Goal: Task Accomplishment & Management: Use online tool/utility

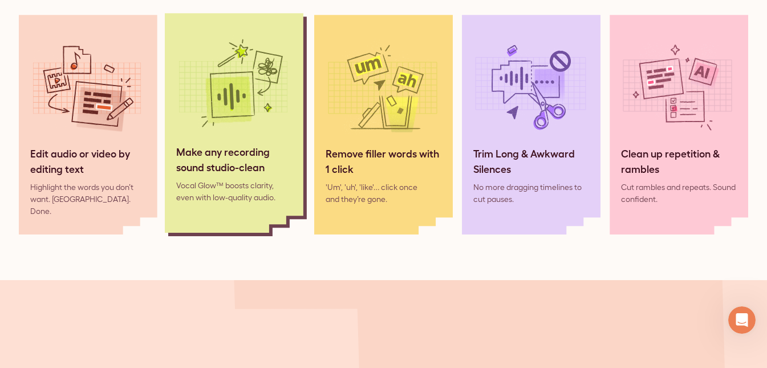
scroll to position [1026, 0]
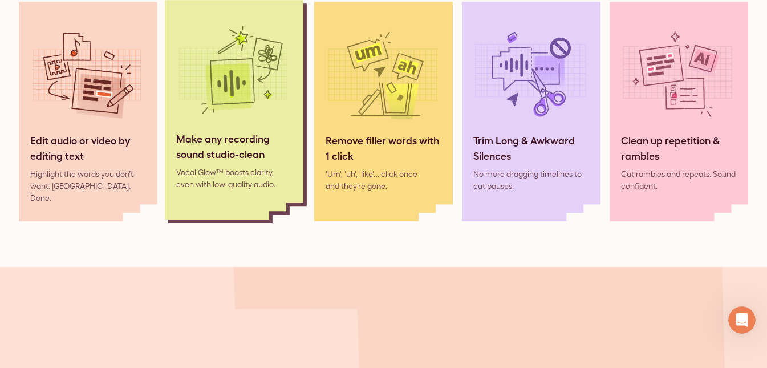
click at [237, 143] on div "Make any recording sound studio-clean" at bounding box center [234, 146] width 116 height 31
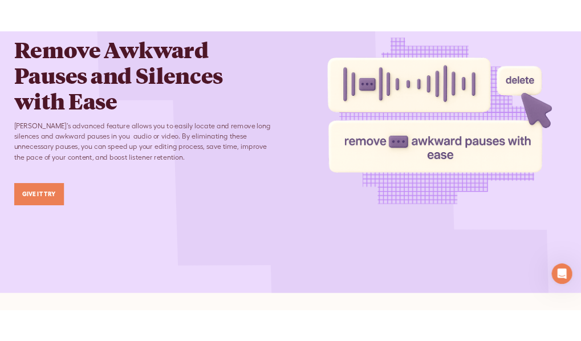
scroll to position [2736, 0]
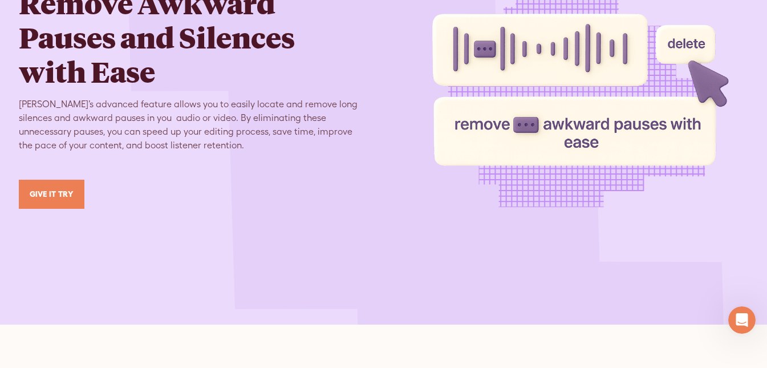
click at [55, 183] on link "GIVE IT TRY" at bounding box center [52, 194] width 66 height 29
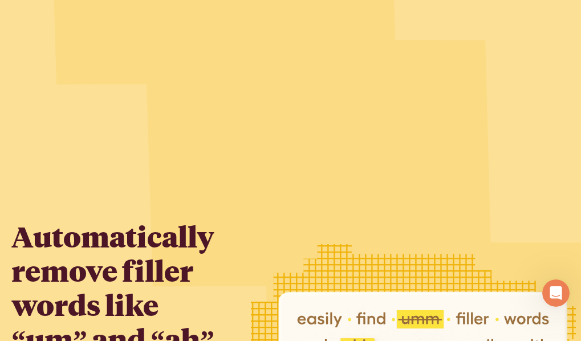
scroll to position [2052, 0]
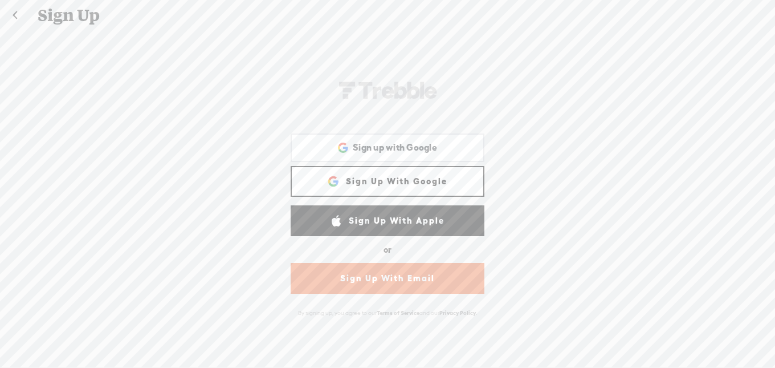
click at [373, 178] on link "Sign Up With Google" at bounding box center [388, 181] width 194 height 31
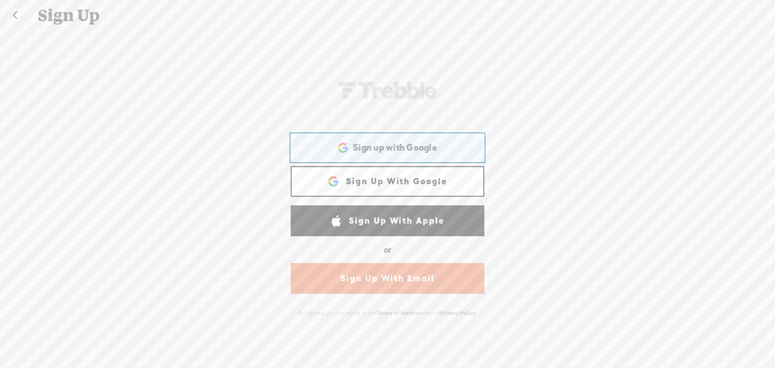
click at [374, 144] on span "Sign up with Google" at bounding box center [395, 147] width 84 height 12
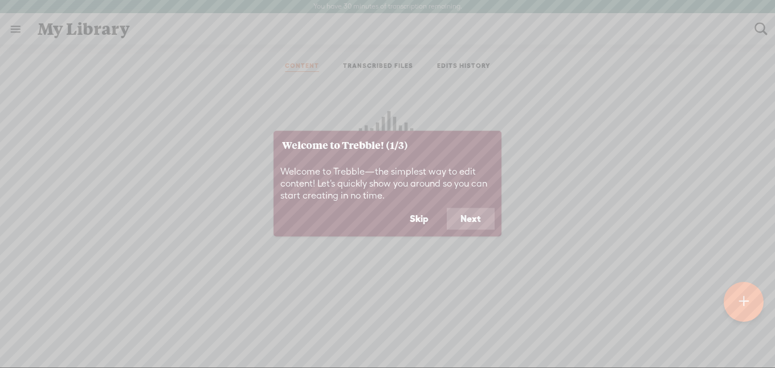
click at [470, 221] on button "Next" at bounding box center [471, 219] width 48 height 22
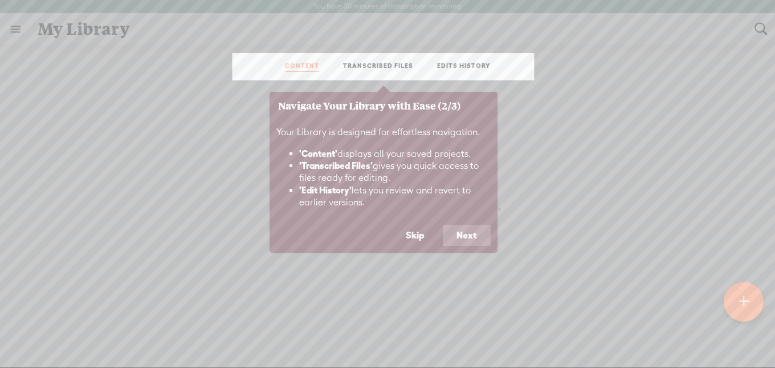
click at [458, 238] on button "Next" at bounding box center [467, 236] width 48 height 22
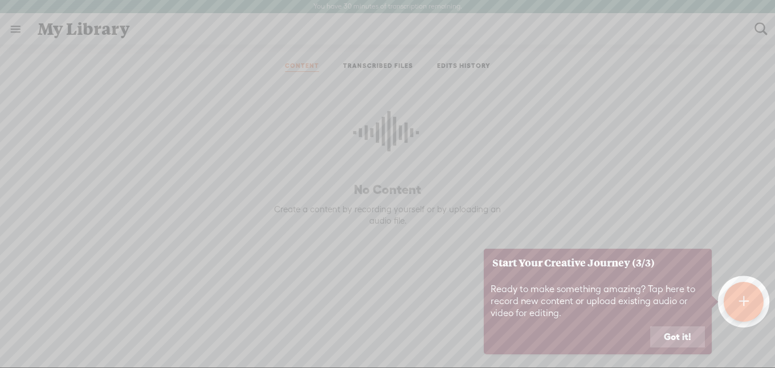
click at [676, 344] on button "Got it!" at bounding box center [677, 337] width 55 height 22
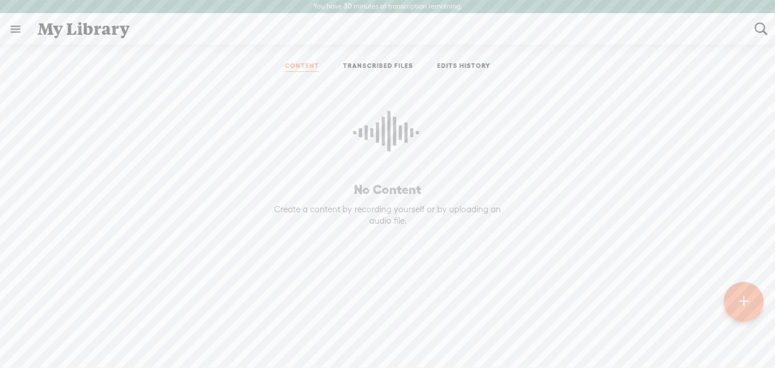
click at [732, 299] on div at bounding box center [744, 302] width 40 height 40
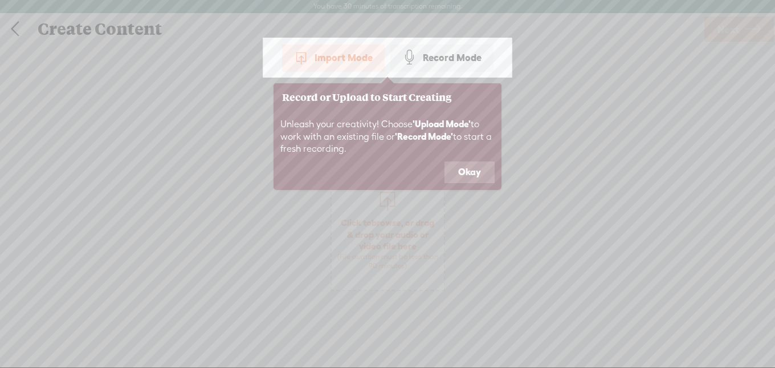
click at [321, 56] on div "Import Mode" at bounding box center [333, 57] width 103 height 28
drag, startPoint x: 476, startPoint y: 172, endPoint x: 466, endPoint y: 169, distance: 10.3
click at [475, 172] on button "Okay" at bounding box center [470, 172] width 50 height 22
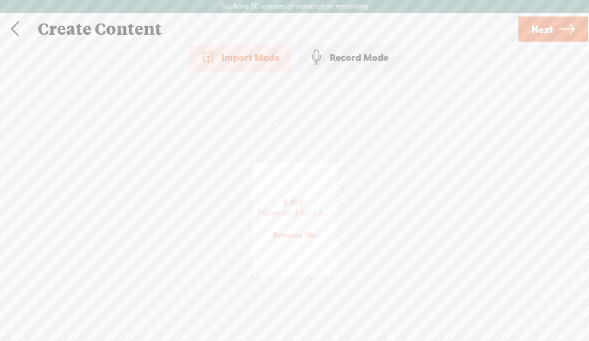
click at [545, 19] on span "Next" at bounding box center [543, 29] width 22 height 29
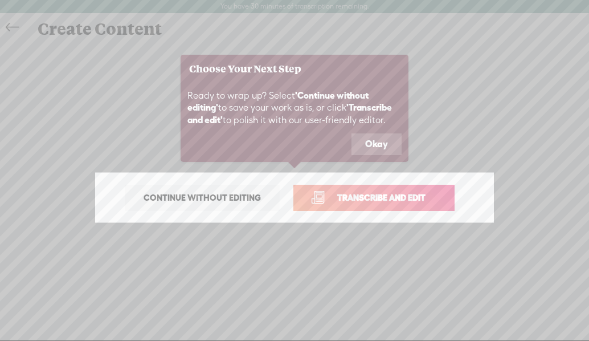
click at [375, 199] on span "Transcribe and edit" at bounding box center [381, 197] width 112 height 13
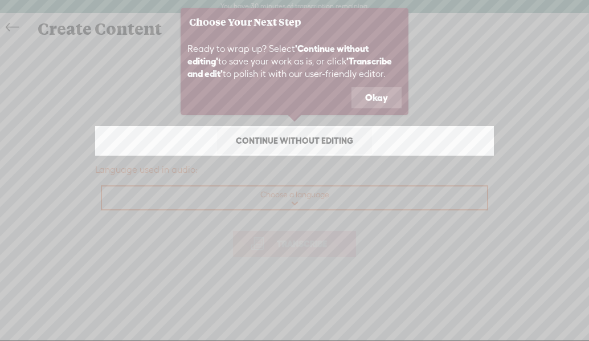
click at [295, 201] on icon at bounding box center [294, 170] width 589 height 341
click at [384, 99] on button "Okay" at bounding box center [377, 98] width 50 height 22
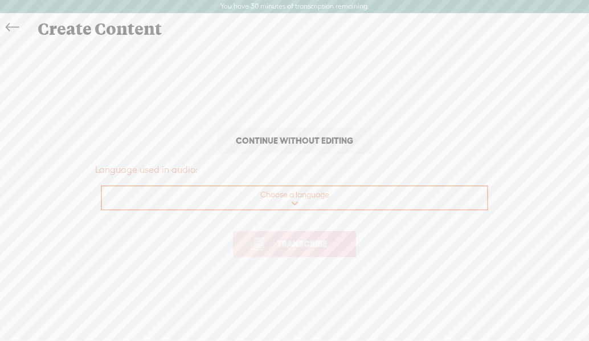
click at [281, 195] on select "Choose a language Afrikaans Albanian Amharic Arabic, Gulf Arabic, Modern Standa…" at bounding box center [295, 197] width 386 height 23
select select "en-[GEOGRAPHIC_DATA]"
click at [102, 186] on select "Choose a language Afrikaans Albanian Amharic Arabic, Gulf Arabic, Modern Standa…" at bounding box center [295, 197] width 386 height 23
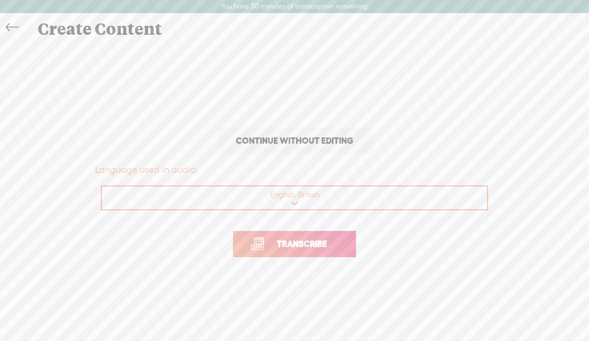
click at [300, 246] on span "Transcribe" at bounding box center [302, 243] width 74 height 13
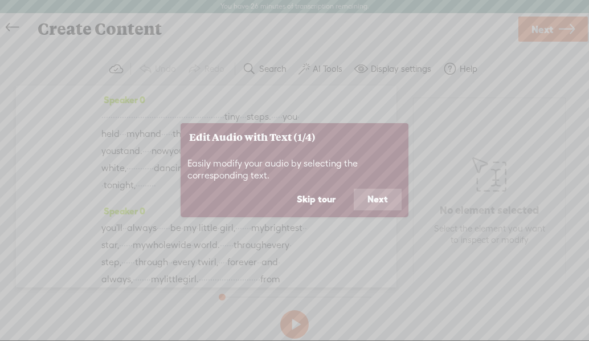
click at [370, 198] on button "Next" at bounding box center [378, 200] width 48 height 22
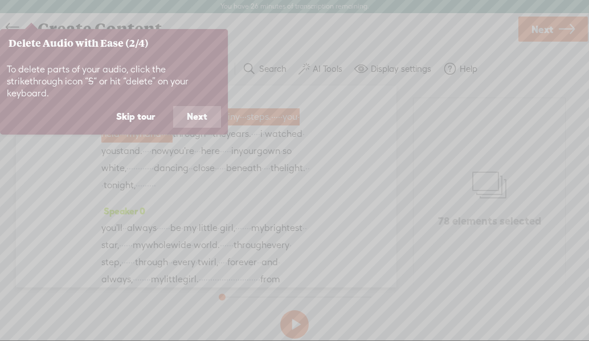
click at [208, 106] on button "Next" at bounding box center [197, 117] width 48 height 22
click at [200, 119] on button "Next" at bounding box center [197, 117] width 48 height 22
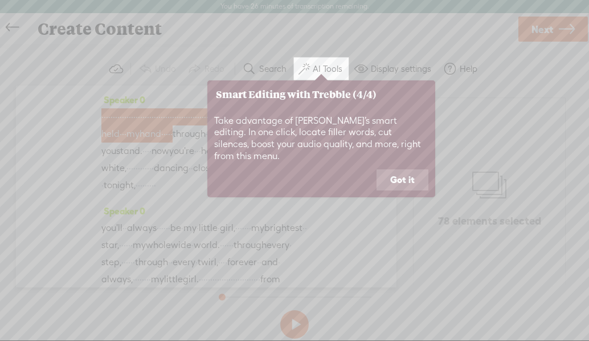
click at [408, 169] on button "Got it" at bounding box center [403, 180] width 52 height 22
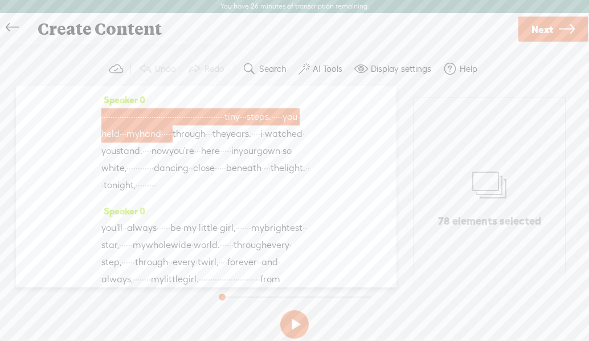
click at [225, 125] on span "·" at bounding box center [223, 116] width 2 height 17
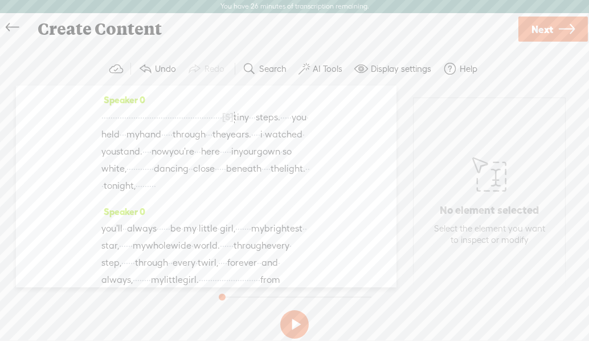
click at [234, 122] on span "[S]" at bounding box center [227, 117] width 11 height 10
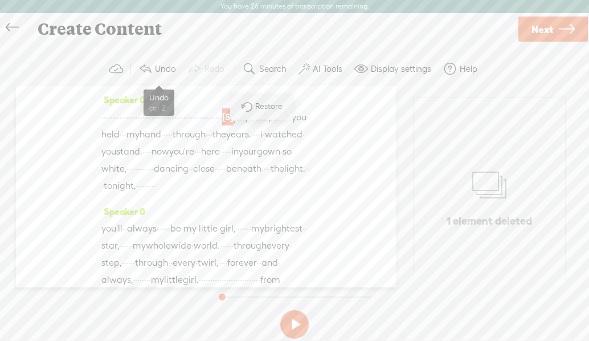
click at [145, 66] on span at bounding box center [145, 69] width 14 height 14
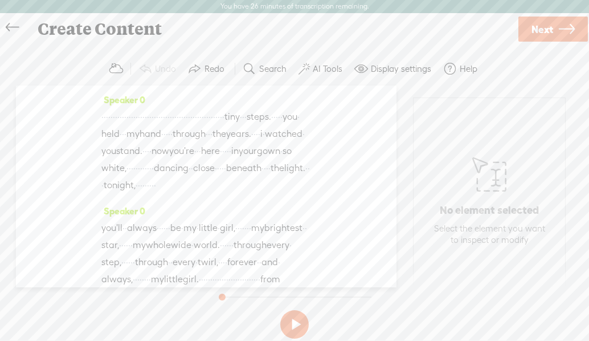
click at [225, 125] on span "·" at bounding box center [223, 116] width 2 height 17
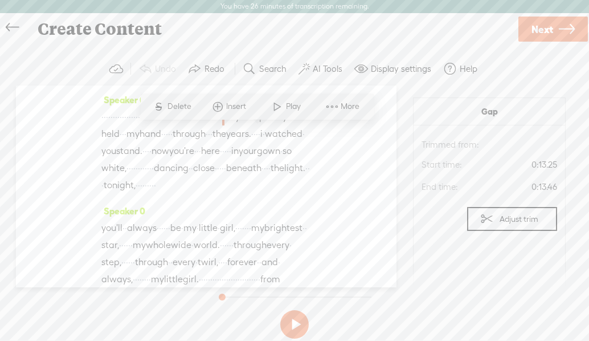
click at [180, 106] on span "Delete" at bounding box center [181, 106] width 27 height 11
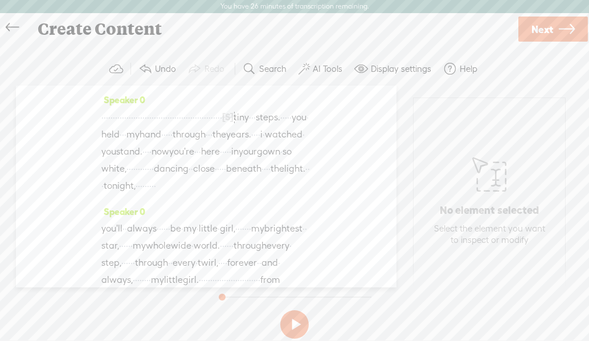
click at [283, 126] on span "·" at bounding box center [284, 117] width 2 height 17
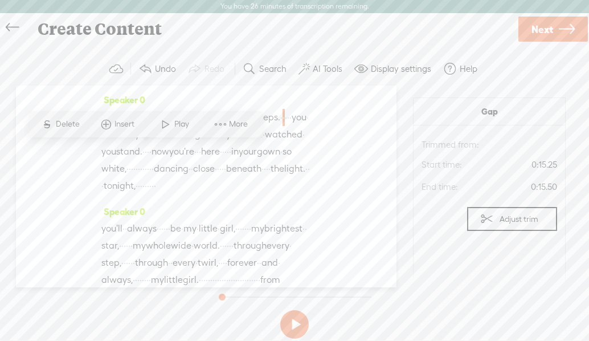
click at [69, 119] on span "Delete" at bounding box center [69, 124] width 27 height 11
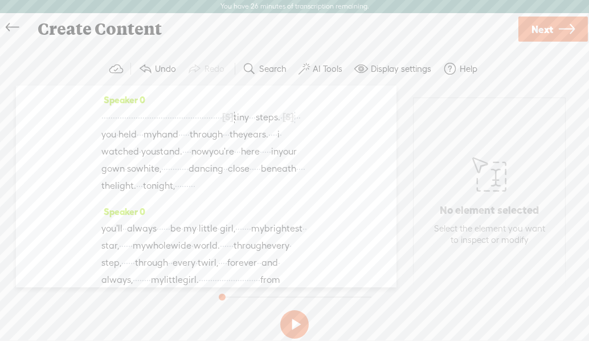
click at [294, 126] on span "·" at bounding box center [295, 117] width 2 height 17
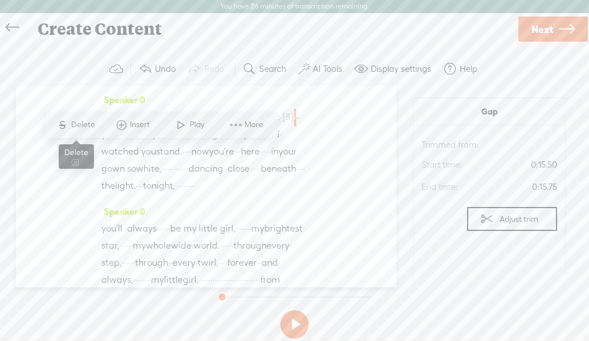
click at [82, 121] on span "Delete" at bounding box center [84, 124] width 27 height 11
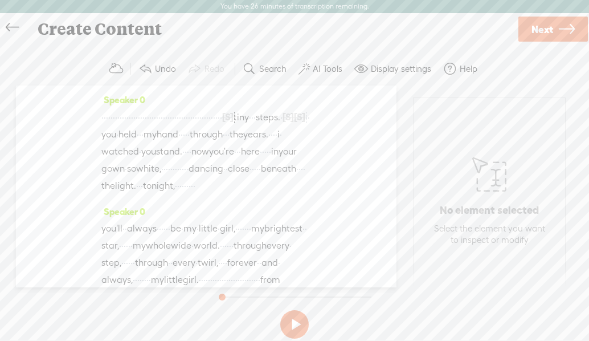
click at [308, 126] on span "·" at bounding box center [309, 117] width 2 height 17
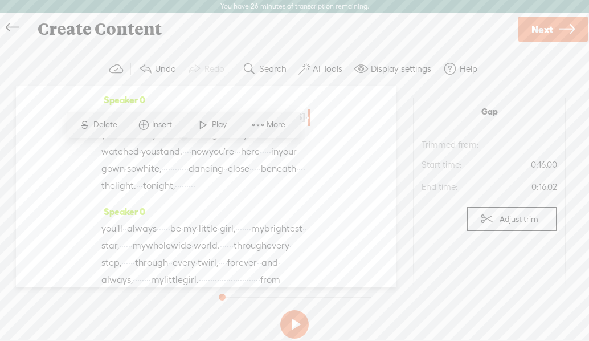
click at [104, 124] on span "Delete" at bounding box center [106, 124] width 27 height 11
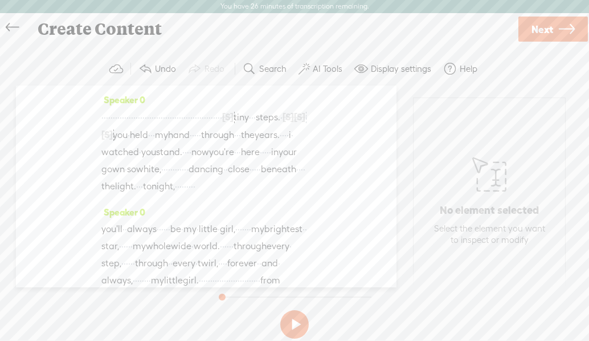
click at [113, 140] on span "[S]" at bounding box center [106, 134] width 11 height 10
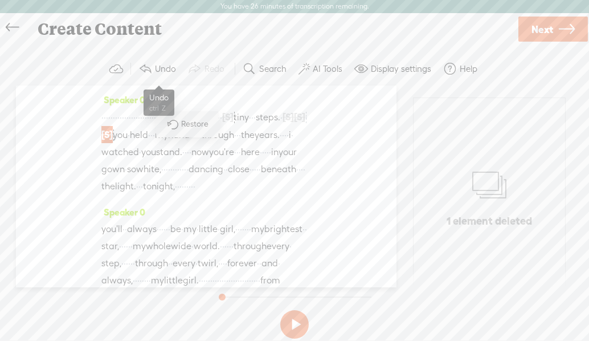
click at [144, 67] on span at bounding box center [145, 69] width 14 height 14
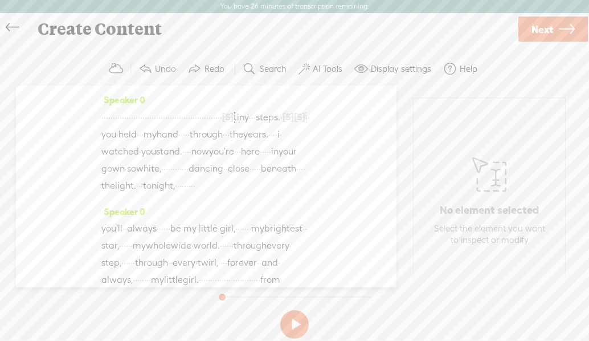
click at [144, 67] on span at bounding box center [145, 69] width 14 height 14
click at [278, 125] on span "·" at bounding box center [279, 116] width 2 height 17
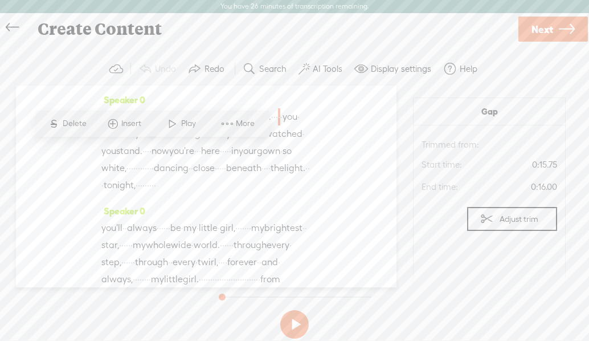
click at [246, 120] on span "More" at bounding box center [247, 123] width 22 height 11
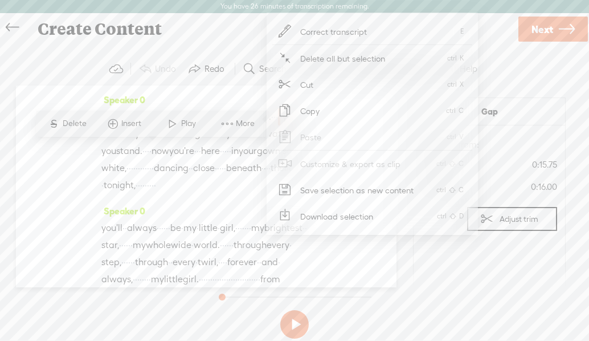
click at [280, 125] on span "·" at bounding box center [281, 116] width 2 height 17
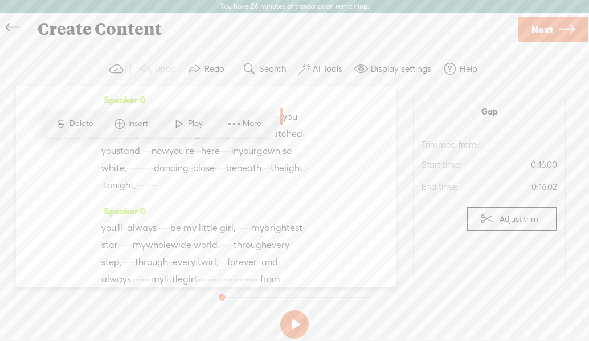
click at [278, 125] on span "·" at bounding box center [279, 116] width 2 height 17
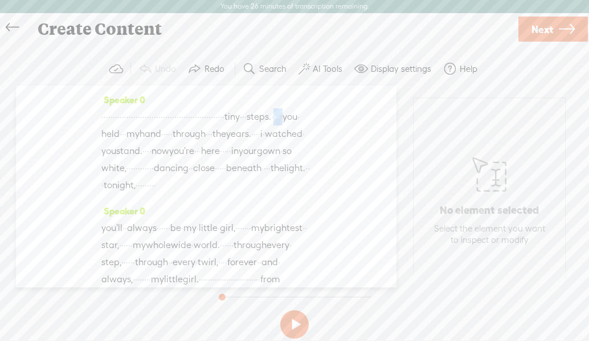
drag, startPoint x: 132, startPoint y: 150, endPoint x: 156, endPoint y: 154, distance: 24.3
click at [156, 154] on div "· · · · · · · · · · · · · · · · · · · · · · · · · · · · · · · · · · · · · · · ·…" at bounding box center [206, 150] width 210 height 85
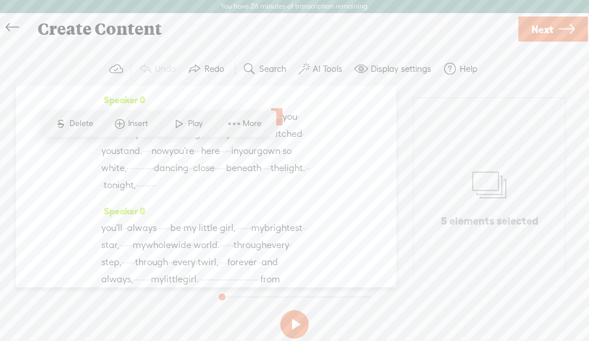
click at [78, 120] on span "Delete" at bounding box center [83, 123] width 27 height 11
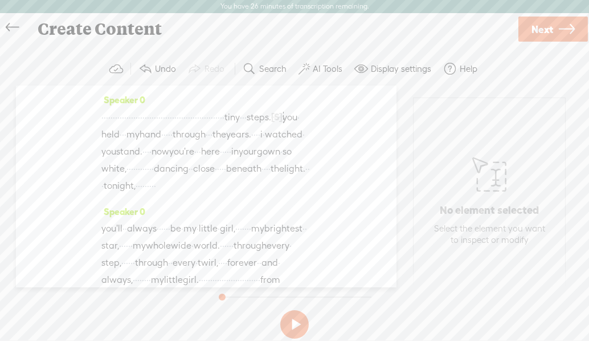
click at [271, 122] on span "[S]" at bounding box center [276, 117] width 11 height 10
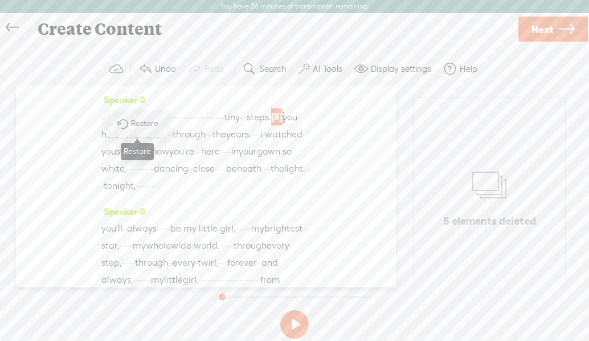
click at [132, 123] on span at bounding box center [122, 123] width 26 height 23
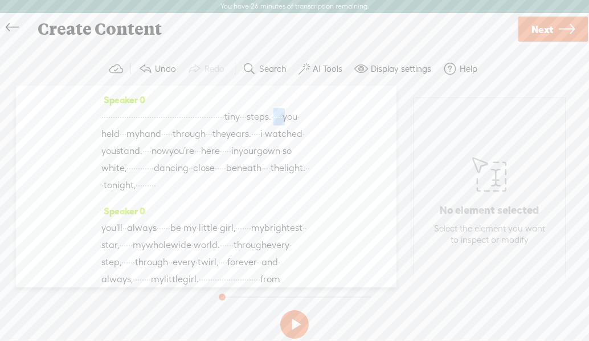
drag, startPoint x: 132, startPoint y: 149, endPoint x: 163, endPoint y: 152, distance: 30.9
click at [163, 152] on div "· · · · · · · · · · · · · · · · · · · · · · · · · · · · · · · · · · · · · · · ·…" at bounding box center [206, 150] width 210 height 85
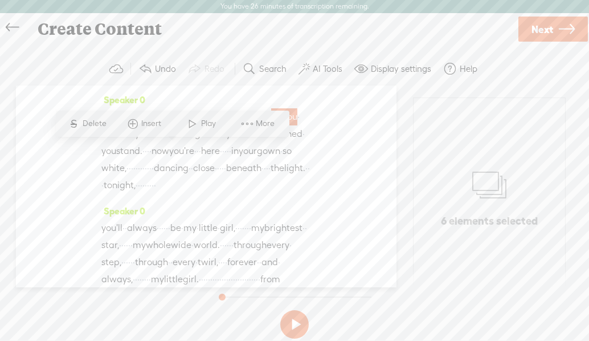
click at [283, 125] on span "you" at bounding box center [290, 116] width 15 height 17
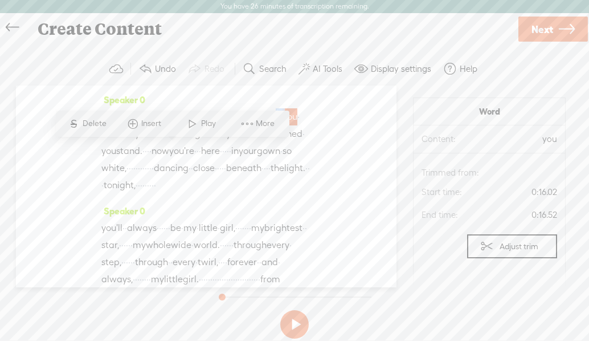
drag, startPoint x: 163, startPoint y: 152, endPoint x: 137, endPoint y: 150, distance: 25.7
click at [137, 150] on div "· · · · · · · · · · · · · · · · · · · · · · · · · · · · · · · · · · · · · · · ·…" at bounding box center [206, 150] width 210 height 85
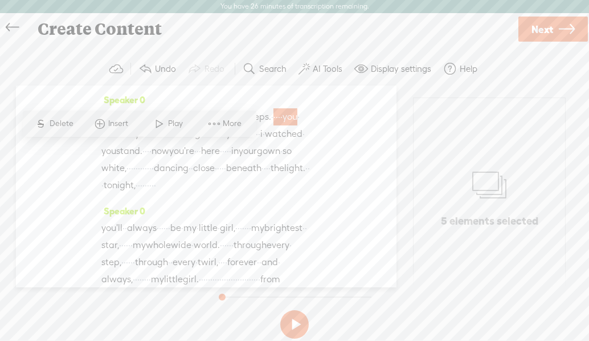
drag, startPoint x: 156, startPoint y: 155, endPoint x: 148, endPoint y: 171, distance: 17.6
click at [280, 125] on span "·" at bounding box center [281, 116] width 2 height 17
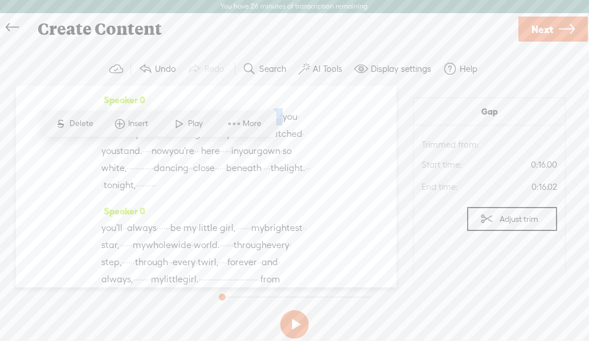
drag, startPoint x: 158, startPoint y: 151, endPoint x: 131, endPoint y: 150, distance: 26.8
click at [131, 150] on div "· · · · · · · · · · · · · · · · · · · · · · · · · · · · · · · · · · · · · · · ·…" at bounding box center [206, 150] width 210 height 85
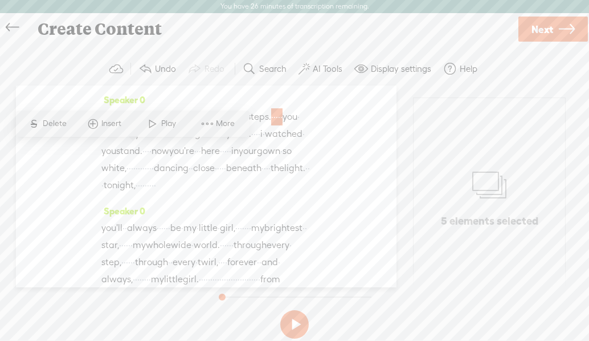
click at [54, 121] on span "Delete" at bounding box center [56, 123] width 27 height 11
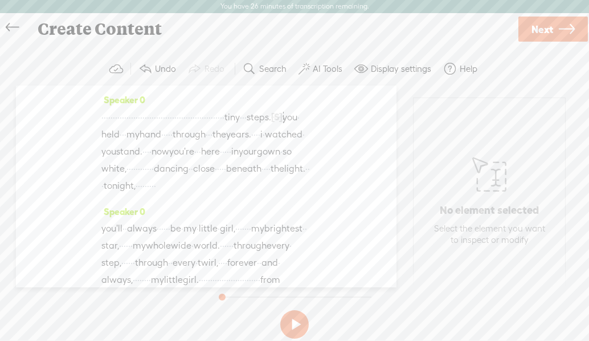
click at [63, 140] on div "Speaker 0 · · · · · · · · · · · · · · · · · · · · · · · · · · · · · · · · · · ·…" at bounding box center [206, 186] width 381 height 202
drag, startPoint x: 282, startPoint y: 133, endPoint x: 297, endPoint y: 136, distance: 15.8
click at [297, 136] on div "· · · · · · · · · · · · · · · · · · · · · · · · · · · · · · · · · · · · · · · ·…" at bounding box center [206, 151] width 210 height 86
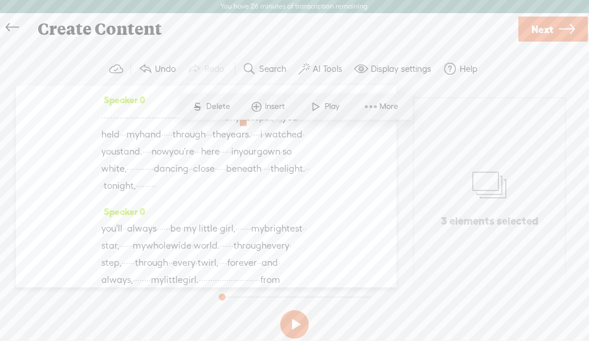
click at [202, 107] on span "S" at bounding box center [197, 106] width 17 height 21
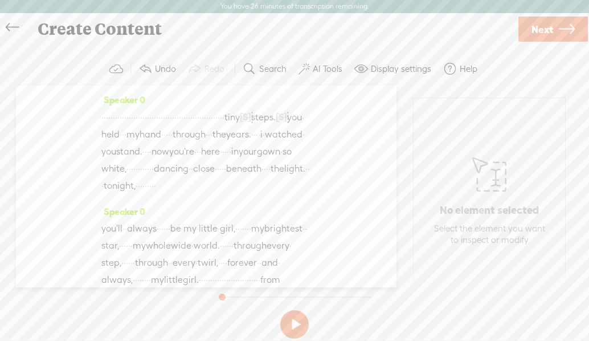
click at [225, 126] on span "·" at bounding box center [223, 117] width 2 height 17
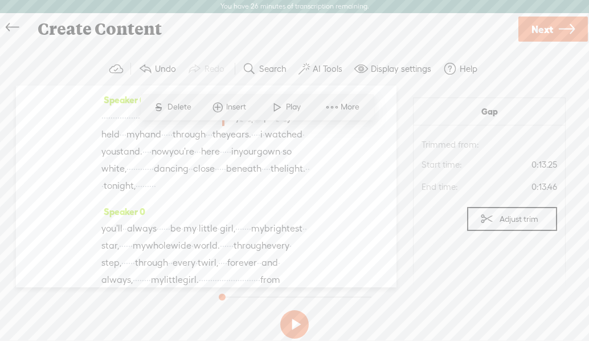
drag, startPoint x: 259, startPoint y: 137, endPoint x: 100, endPoint y: 119, distance: 160.0
click at [100, 119] on div "Speaker 0 · · · · · · · · · · · · · · · · · · · · · · · · · · · · · · · · · · ·…" at bounding box center [206, 186] width 381 height 202
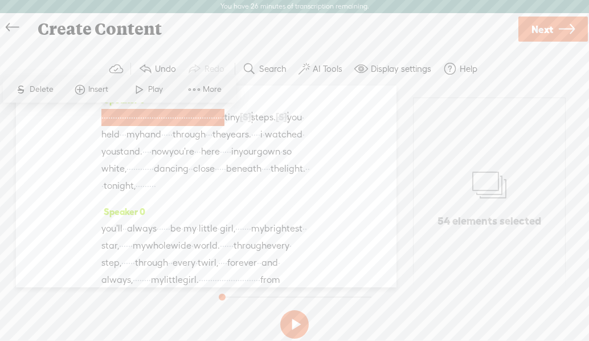
click at [43, 89] on span "Delete" at bounding box center [43, 89] width 27 height 11
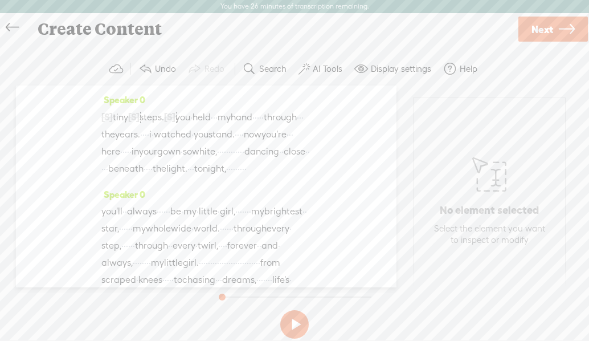
drag, startPoint x: 260, startPoint y: 118, endPoint x: 242, endPoint y: 114, distance: 18.7
click at [242, 114] on div "[S] · · · · · · · · · · · · · · · · · · · · · · · · · · · · · · · · · · · · · ·…" at bounding box center [206, 142] width 210 height 69
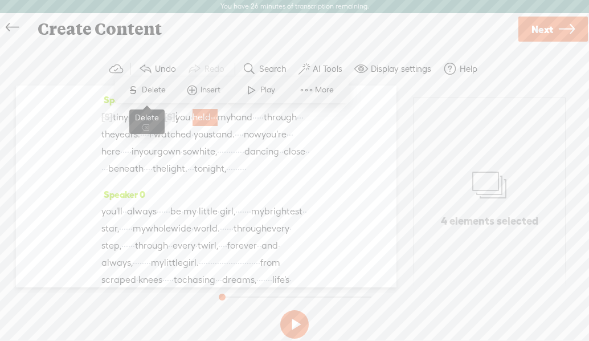
click at [140, 93] on span "S" at bounding box center [133, 90] width 17 height 21
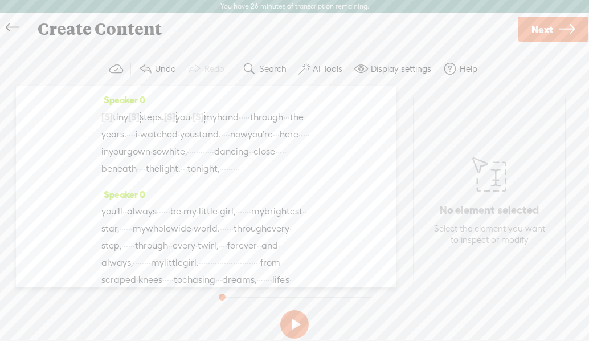
drag, startPoint x: 235, startPoint y: 117, endPoint x: 204, endPoint y: 116, distance: 31.4
click at [204, 116] on div "[S] · · · · · · · · · · · · · · · · · · · · · · · · · · · · · · · · · · · · · ·…" at bounding box center [206, 142] width 210 height 69
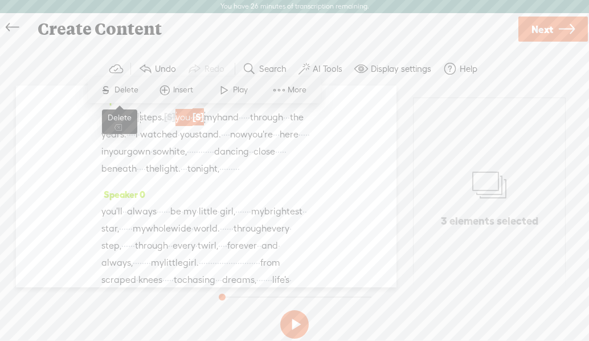
click at [123, 85] on span "Delete" at bounding box center [128, 89] width 27 height 11
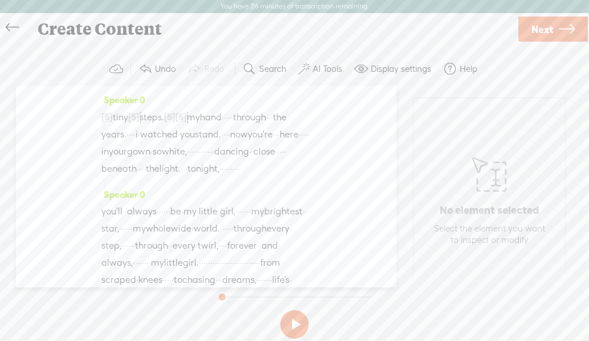
click at [187, 117] on span "[S]" at bounding box center [181, 117] width 11 height 10
click at [176, 120] on span "[S]" at bounding box center [169, 117] width 11 height 10
click at [187, 118] on span "[S]" at bounding box center [181, 117] width 11 height 10
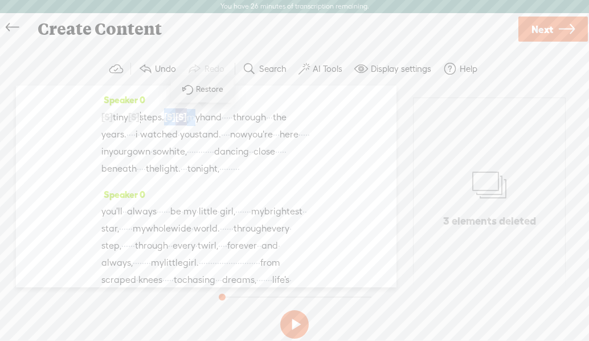
drag, startPoint x: 211, startPoint y: 117, endPoint x: 180, endPoint y: 116, distance: 31.4
click at [180, 116] on div "[S] · · · · · · · · · · · · · · · · · · · · · · · · · · · · · · · · · · · · · ·…" at bounding box center [206, 142] width 210 height 69
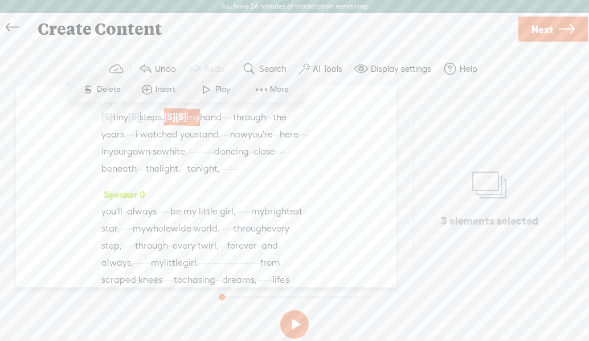
click at [102, 92] on span "Delete" at bounding box center [110, 89] width 27 height 11
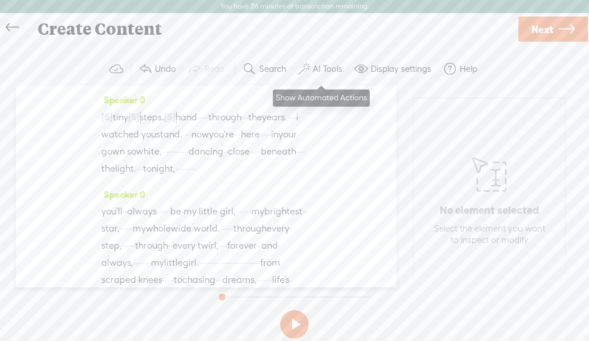
click at [315, 67] on label "AI Tools" at bounding box center [328, 68] width 30 height 11
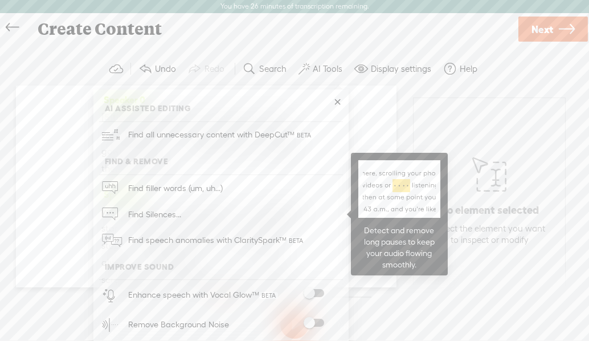
click at [158, 214] on span "Find Silences..." at bounding box center [154, 214] width 61 height 26
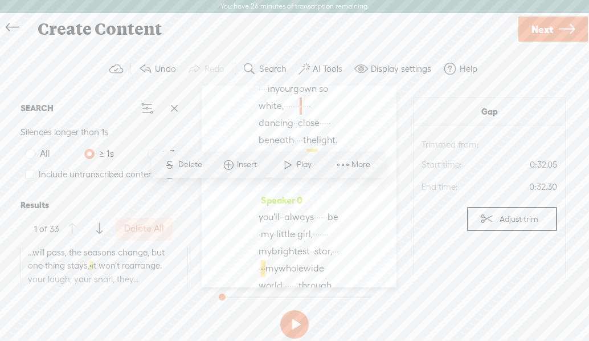
scroll to position [1311, 0]
click at [143, 229] on label "Delete All" at bounding box center [144, 229] width 40 height 12
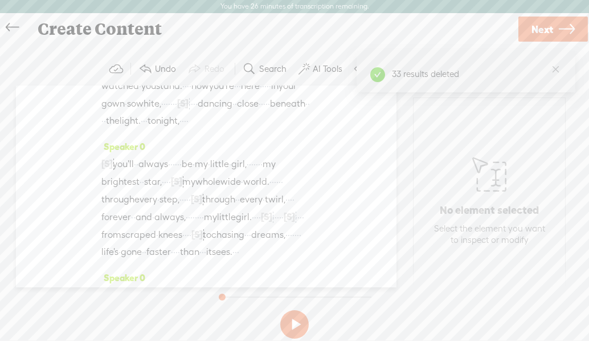
scroll to position [0, 0]
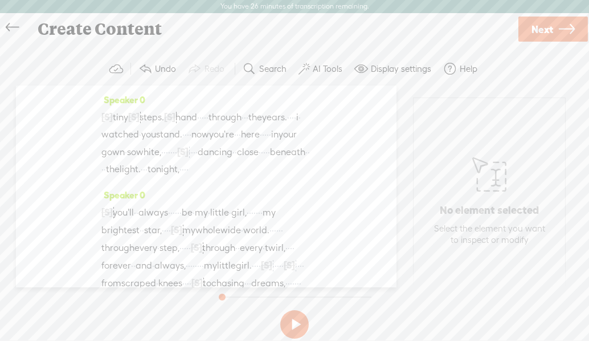
click at [323, 68] on label "AI Tools" at bounding box center [328, 68] width 30 height 11
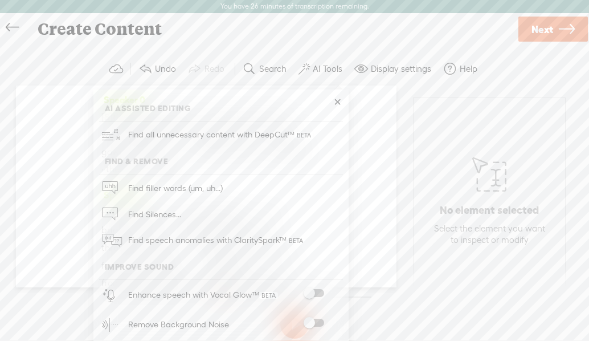
click at [378, 68] on label "Display settings" at bounding box center [401, 68] width 60 height 11
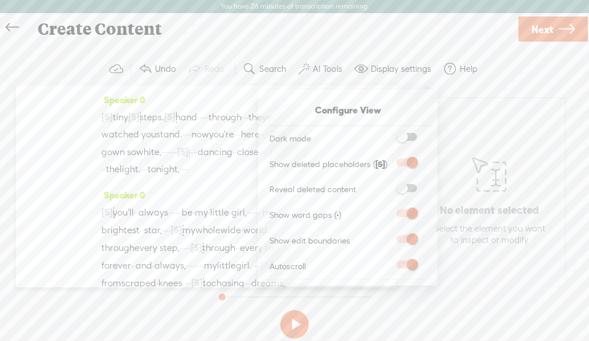
click at [415, 162] on span at bounding box center [407, 162] width 21 height 8
click at [388, 158] on input "checkbox" at bounding box center [388, 158] width 0 height 0
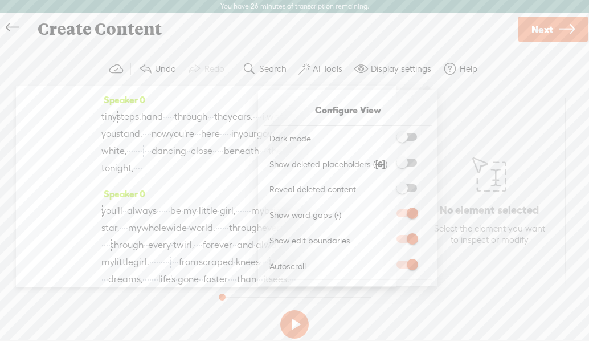
click at [413, 213] on span at bounding box center [407, 213] width 21 height 8
click at [388, 209] on input "checkbox" at bounding box center [388, 209] width 0 height 0
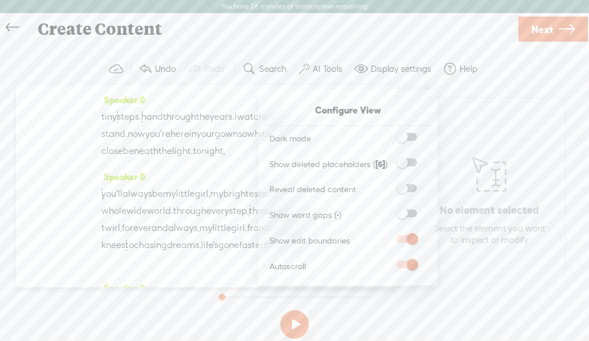
click at [409, 238] on span at bounding box center [407, 239] width 21 height 8
click at [388, 235] on input "checkbox" at bounding box center [388, 235] width 0 height 0
click at [405, 261] on span at bounding box center [407, 264] width 21 height 8
click at [388, 260] on input "checkbox" at bounding box center [388, 260] width 0 height 0
drag, startPoint x: 356, startPoint y: 105, endPoint x: 384, endPoint y: 109, distance: 27.6
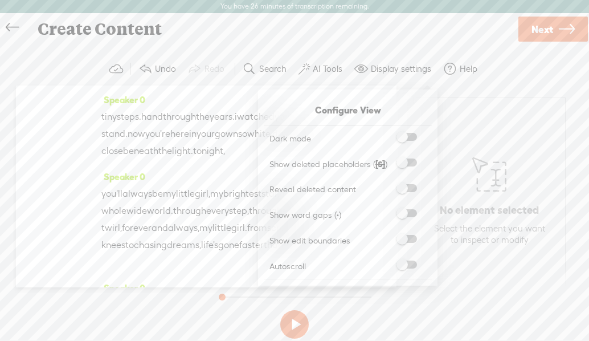
click at [361, 107] on div "Configure View" at bounding box center [348, 110] width 152 height 14
click at [451, 107] on div "No element selected Select the element you want to inspect or modify" at bounding box center [490, 198] width 152 height 201
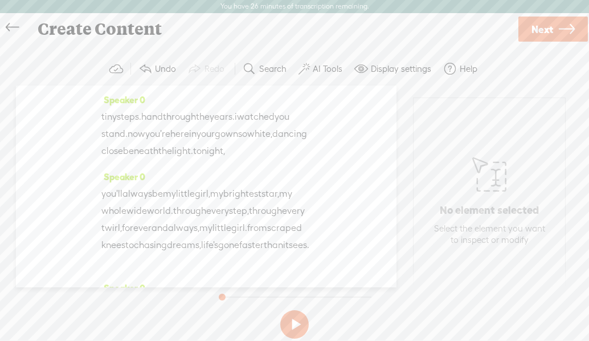
click at [16, 25] on icon at bounding box center [12, 28] width 13 height 26
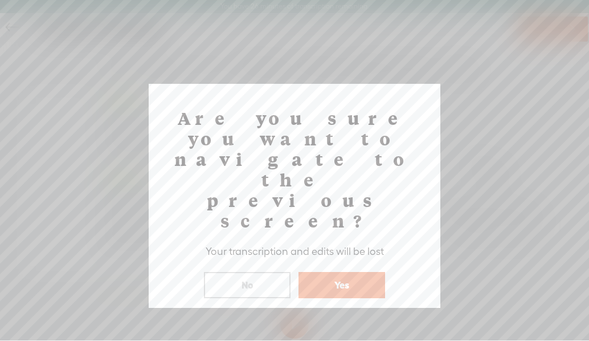
click at [338, 272] on button "Yes" at bounding box center [342, 285] width 87 height 26
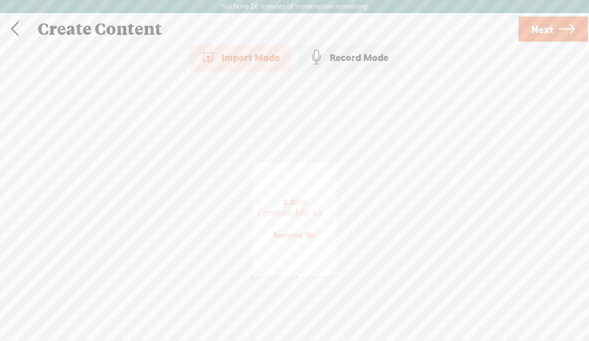
click at [10, 24] on link at bounding box center [15, 29] width 28 height 30
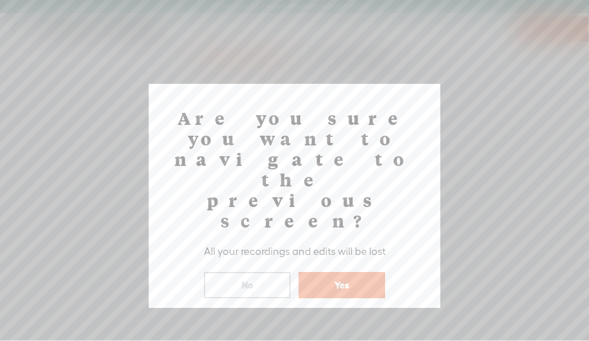
click at [344, 272] on button "Yes" at bounding box center [342, 285] width 87 height 26
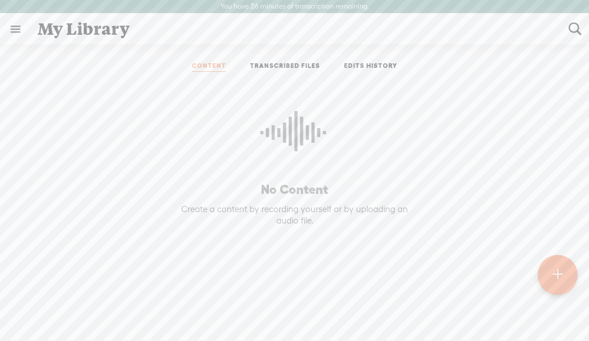
drag, startPoint x: 197, startPoint y: 251, endPoint x: 184, endPoint y: 247, distance: 14.4
click at [187, 249] on div "No Content Create a content by recording yourself or by uploading an audio file." at bounding box center [294, 188] width 261 height 192
drag, startPoint x: 160, startPoint y: 120, endPoint x: 160, endPoint y: 112, distance: 8.0
click at [164, 113] on p at bounding box center [294, 136] width 261 height 89
click at [17, 29] on link at bounding box center [16, 29] width 30 height 30
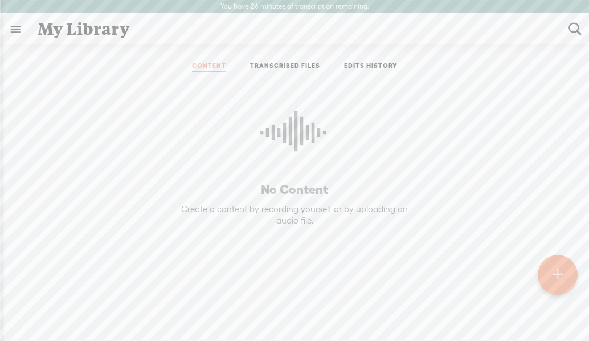
click at [199, 149] on body "You have 26 minutes of transcription remaining. Upgrade to increase your limit …" at bounding box center [294, 170] width 589 height 340
drag, startPoint x: 157, startPoint y: 172, endPoint x: -10, endPoint y: 133, distance: 171.4
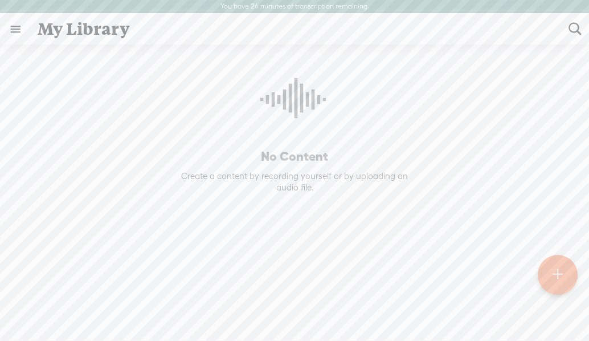
scroll to position [51, 0]
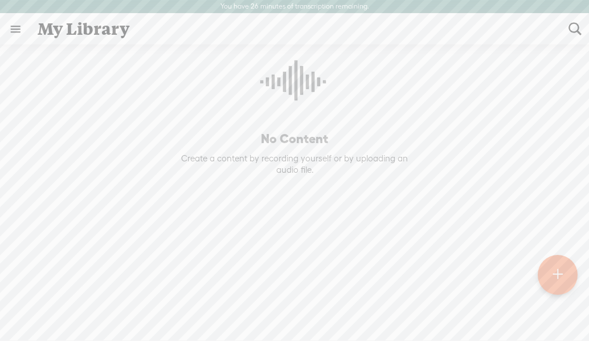
click at [568, 278] on div at bounding box center [558, 275] width 40 height 40
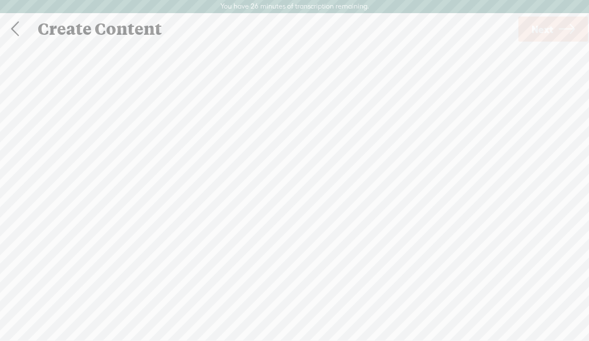
scroll to position [1, 0]
click at [248, 60] on div "Import Mode" at bounding box center [240, 57] width 103 height 28
click at [297, 207] on span "browse" at bounding box center [304, 203] width 30 height 10
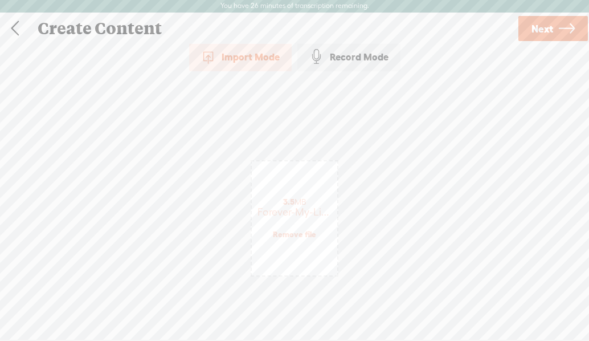
drag, startPoint x: 303, startPoint y: 140, endPoint x: 311, endPoint y: 136, distance: 8.7
click at [549, 27] on span "Next" at bounding box center [543, 28] width 22 height 29
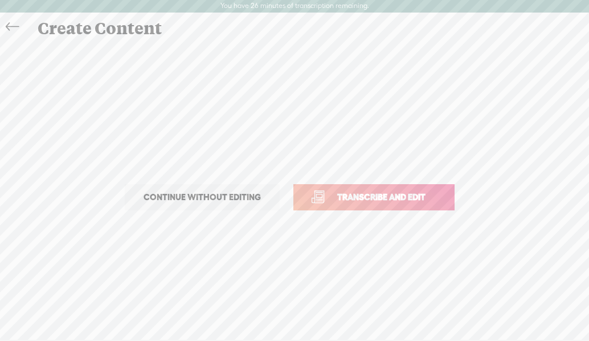
click at [198, 200] on span "Continue without editing" at bounding box center [202, 197] width 141 height 16
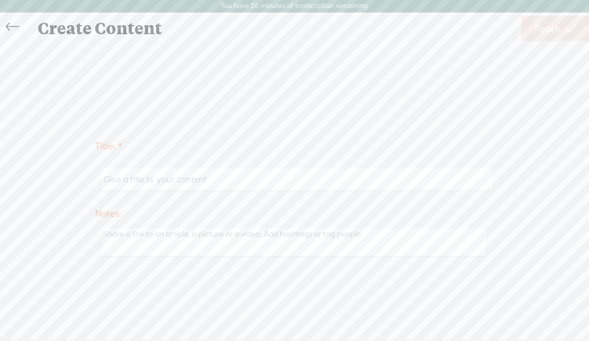
click at [206, 105] on div "Title: * Notes: Save as a draft content Publish: Warning: Narration of your tex…" at bounding box center [294, 197] width 566 height 308
click at [174, 179] on input "text" at bounding box center [296, 179] width 390 height 22
click at [194, 181] on input "text" at bounding box center [296, 179] width 390 height 22
